Goal: Transaction & Acquisition: Purchase product/service

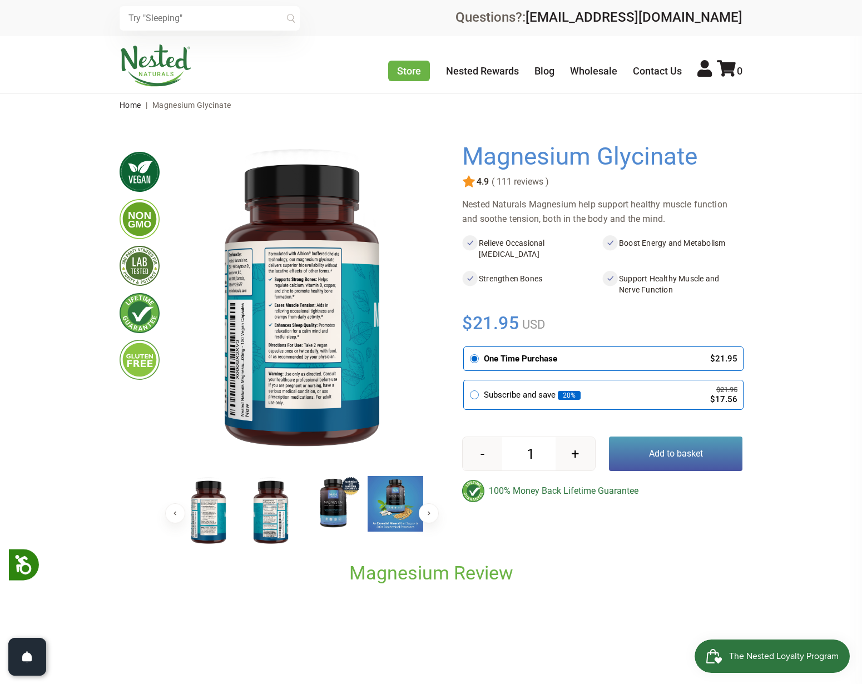
drag, startPoint x: 267, startPoint y: 311, endPoint x: 273, endPoint y: 311, distance: 6.7
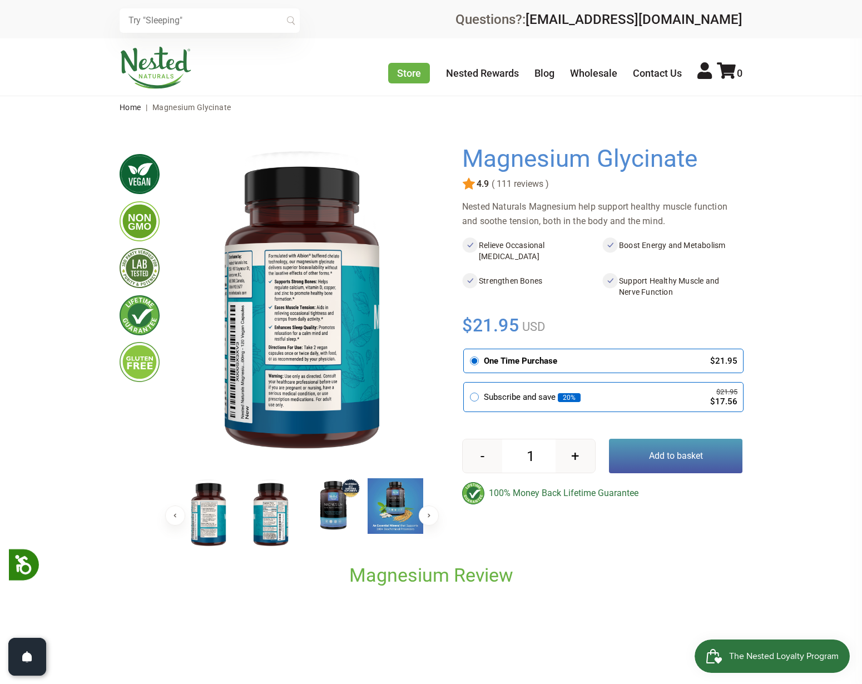
drag, startPoint x: 482, startPoint y: 245, endPoint x: 586, endPoint y: 262, distance: 104.8
click at [586, 262] on li "Relieve Occasional [MEDICAL_DATA]" at bounding box center [532, 250] width 140 height 27
click at [536, 267] on ul "Relieve Occasional [MEDICAL_DATA] Boost Energy and Metabolism Strengthen Bones …" at bounding box center [602, 263] width 280 height 71
drag, startPoint x: 482, startPoint y: 283, endPoint x: 557, endPoint y: 284, distance: 75.0
click at [557, 284] on li "Strengthen Bones" at bounding box center [532, 286] width 140 height 27
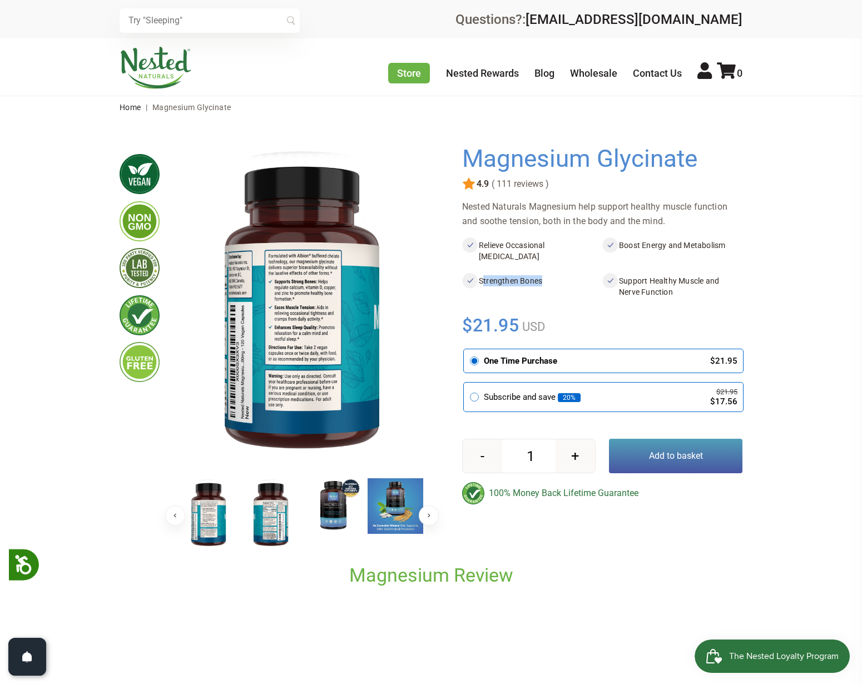
click at [565, 282] on li "Strengthen Bones" at bounding box center [532, 286] width 140 height 27
click at [572, 290] on li "Strengthen Bones" at bounding box center [532, 286] width 140 height 27
drag, startPoint x: 574, startPoint y: 283, endPoint x: 700, endPoint y: 297, distance: 127.0
click at [700, 297] on ul "Relieve Occasional [MEDICAL_DATA] Boost Energy and Metabolism Strengthen Bones …" at bounding box center [602, 263] width 280 height 71
click at [706, 300] on div "Magnesium Glycinate Share" at bounding box center [602, 340] width 280 height 390
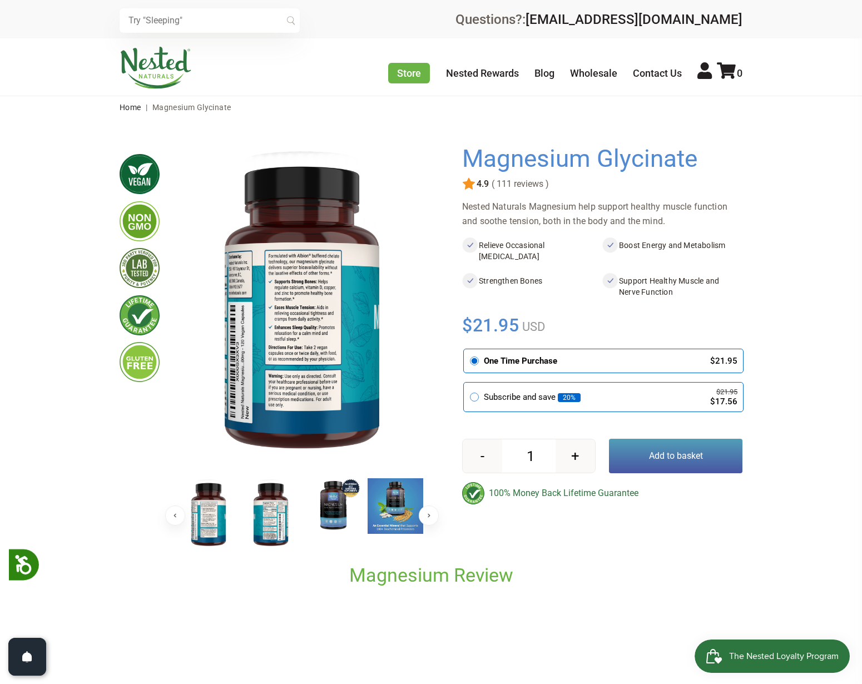
click at [330, 511] on img at bounding box center [333, 506] width 56 height 56
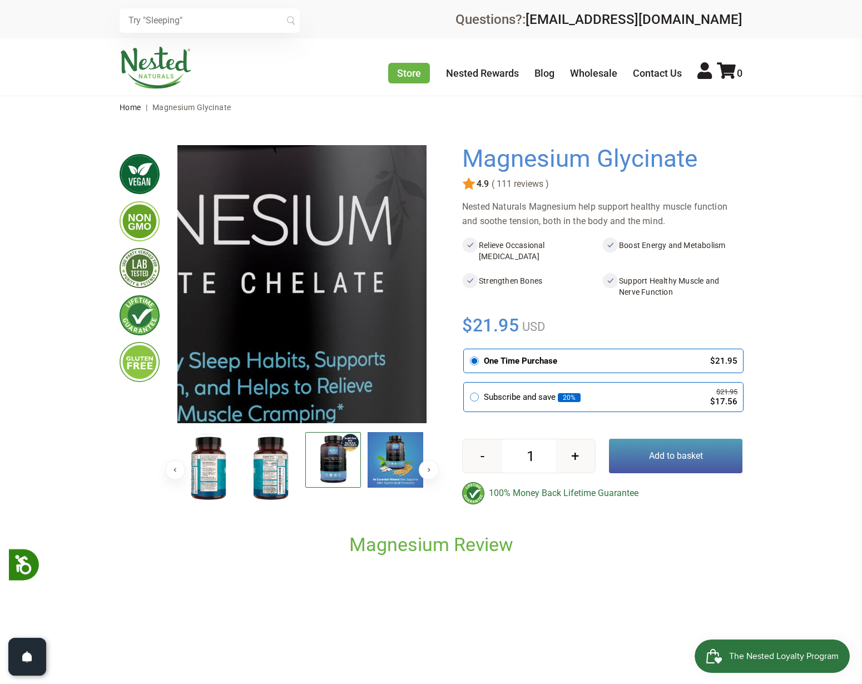
click at [328, 297] on img at bounding box center [208, 251] width 1112 height 1112
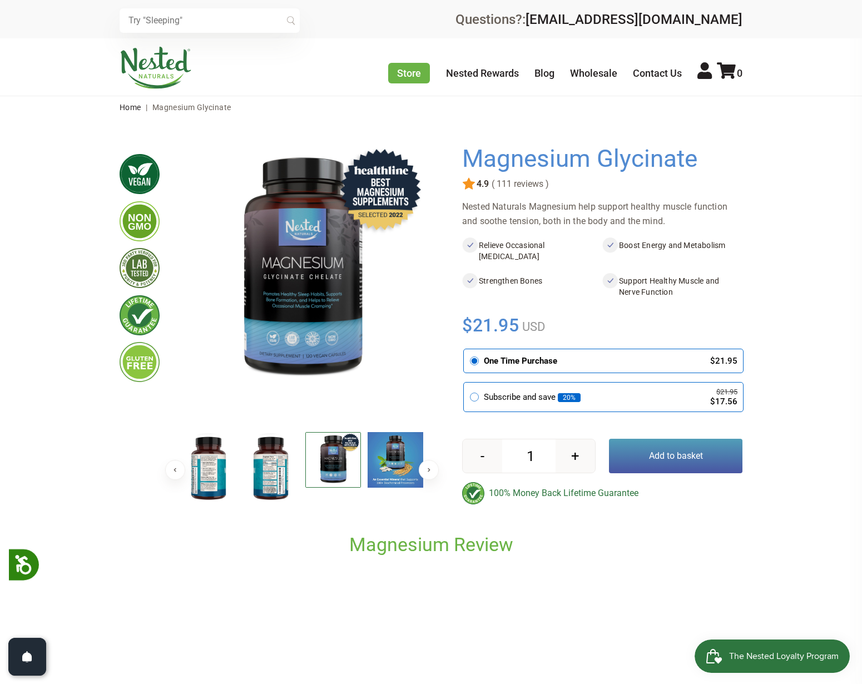
click at [148, 396] on ul at bounding box center [148, 333] width 58 height 377
